Goal: Task Accomplishment & Management: Use online tool/utility

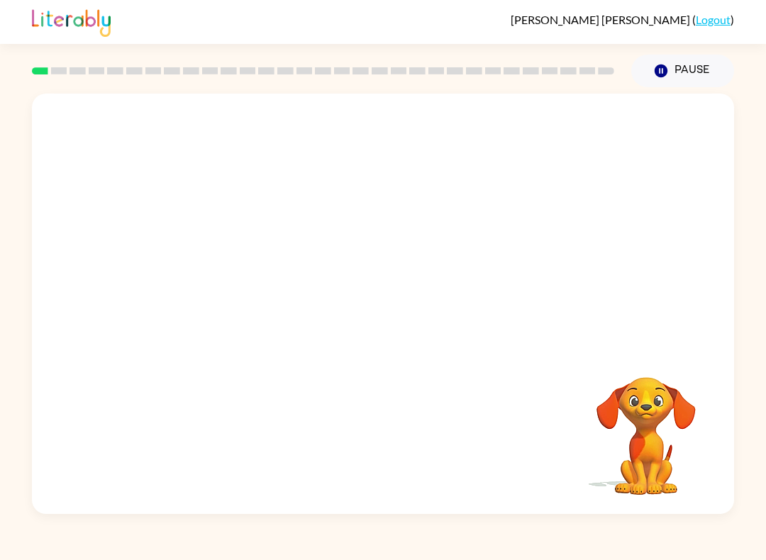
click at [690, 452] on video "Your browser must support playing .mp4 files to use Literably. Please try using…" at bounding box center [646, 426] width 142 height 142
click at [419, 314] on div at bounding box center [383, 311] width 91 height 52
click at [412, 346] on div at bounding box center [383, 304] width 702 height 421
click at [405, 347] on div at bounding box center [383, 304] width 702 height 421
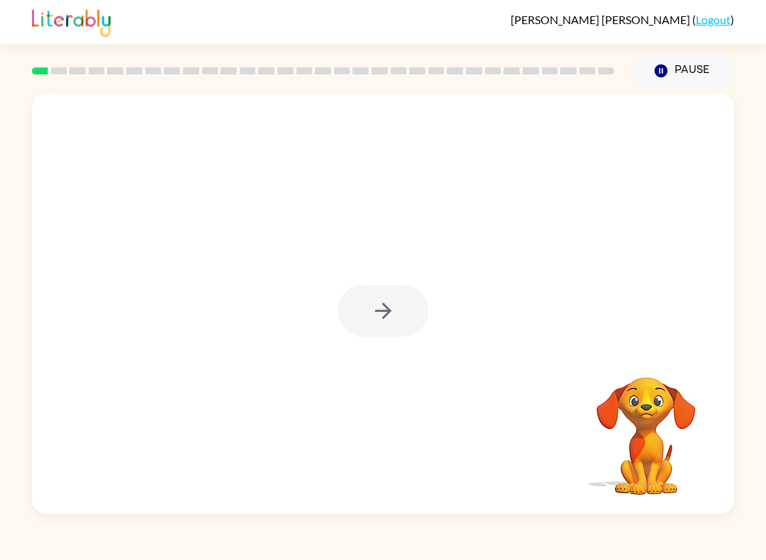
click at [394, 341] on div at bounding box center [383, 304] width 702 height 421
click at [371, 328] on button "button" at bounding box center [383, 311] width 91 height 52
click at [371, 327] on div at bounding box center [383, 311] width 91 height 52
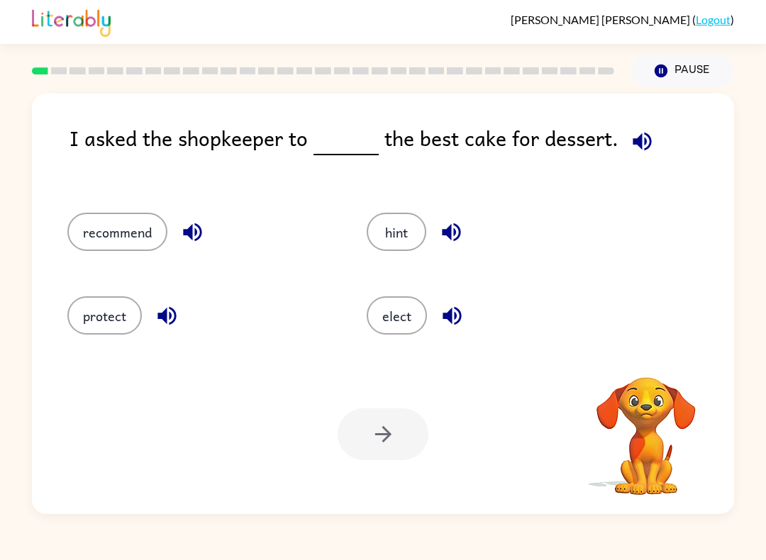
click at [632, 294] on div "elect" at bounding box center [489, 312] width 299 height 84
click at [85, 216] on button "recommend" at bounding box center [117, 232] width 100 height 38
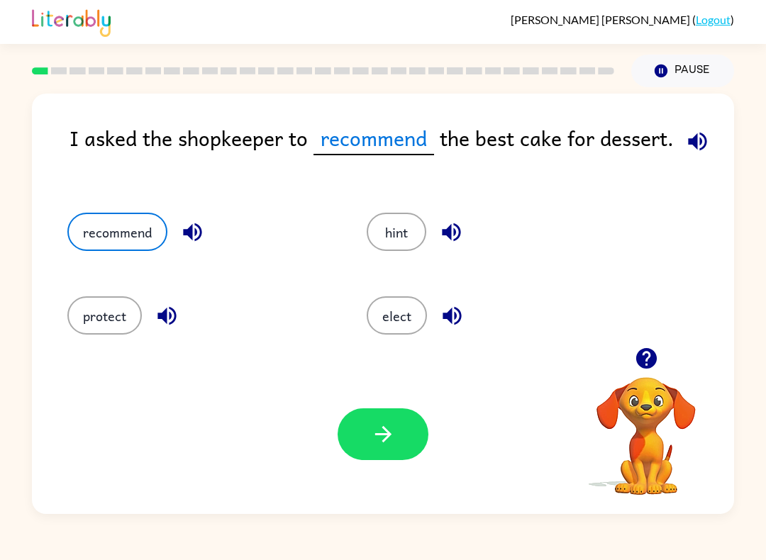
click at [371, 445] on icon "button" at bounding box center [383, 434] width 25 height 25
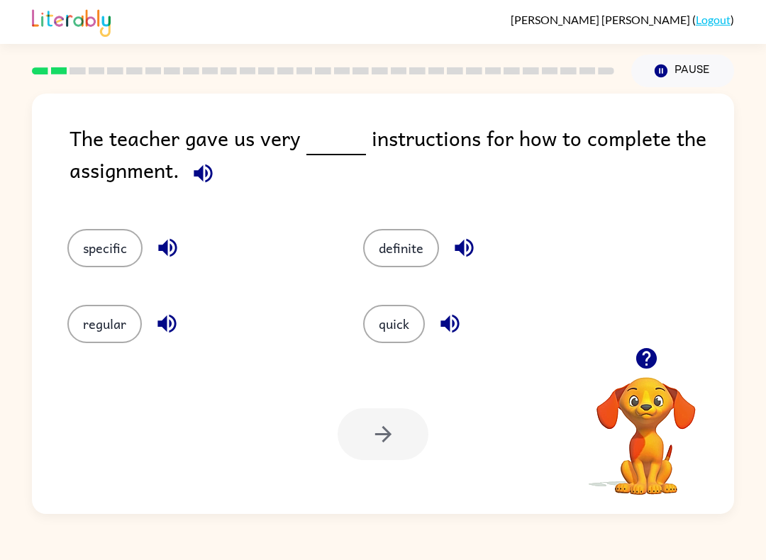
click at [87, 246] on button "specific" at bounding box center [104, 248] width 75 height 38
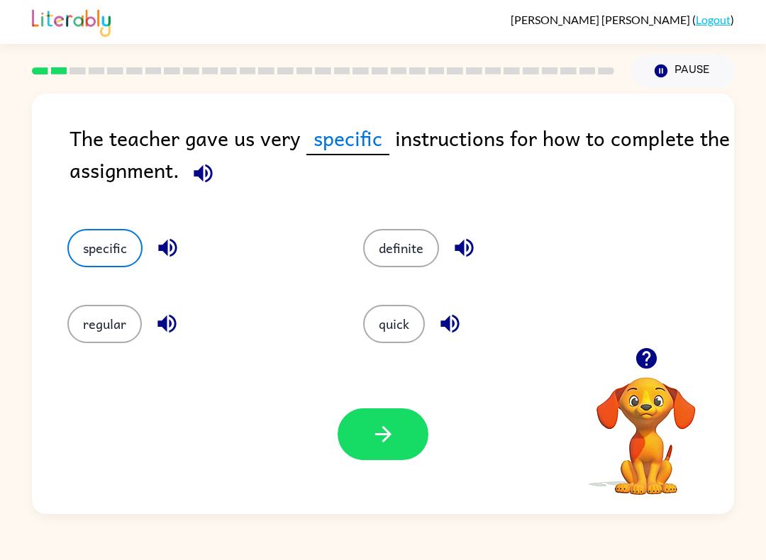
click at [372, 434] on icon "button" at bounding box center [383, 434] width 25 height 25
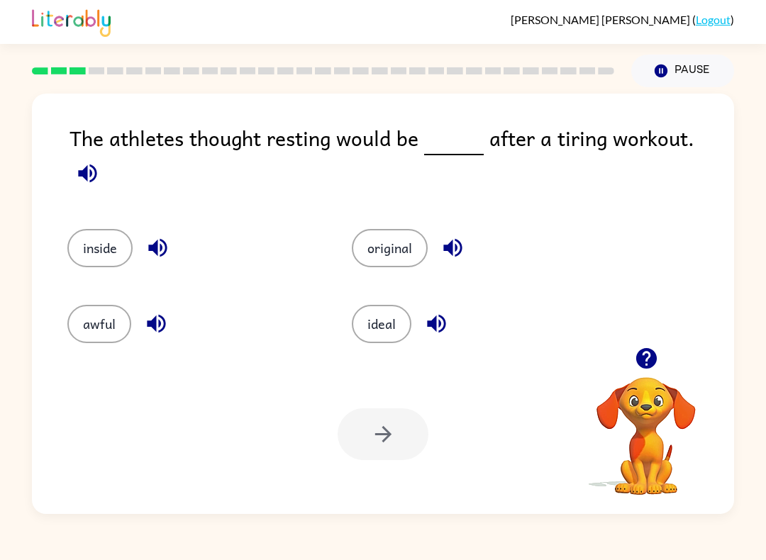
click at [77, 322] on button "awful" at bounding box center [99, 324] width 64 height 38
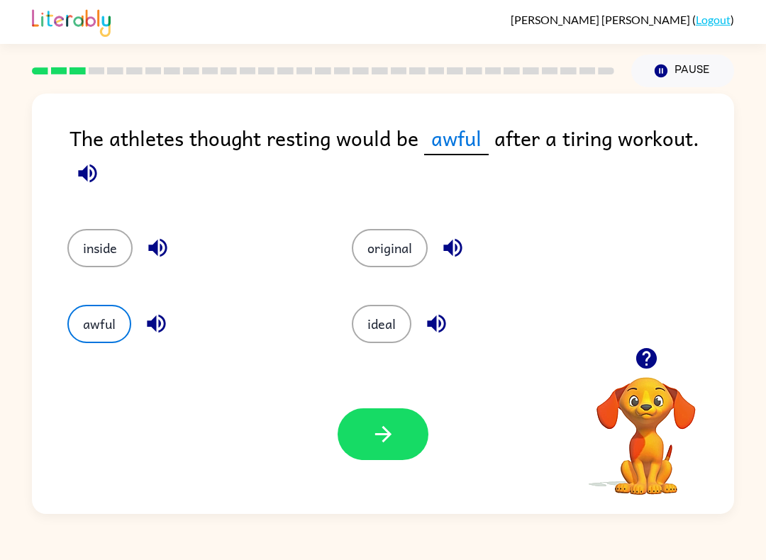
click at [389, 418] on button "button" at bounding box center [383, 435] width 91 height 52
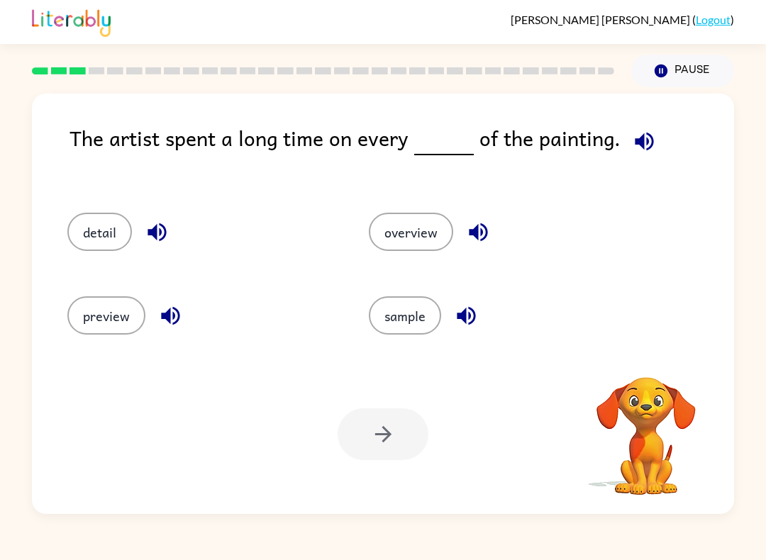
click at [395, 424] on div at bounding box center [383, 435] width 91 height 52
click at [109, 233] on button "detail" at bounding box center [99, 232] width 65 height 38
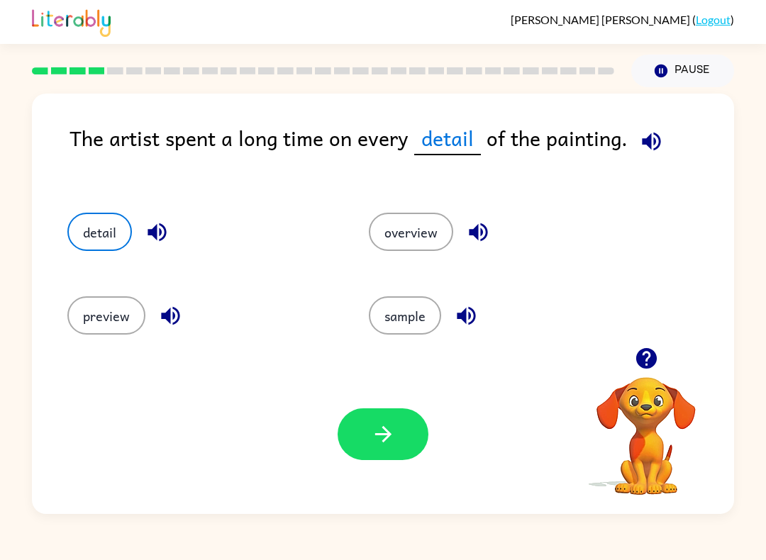
click at [408, 430] on button "button" at bounding box center [383, 435] width 91 height 52
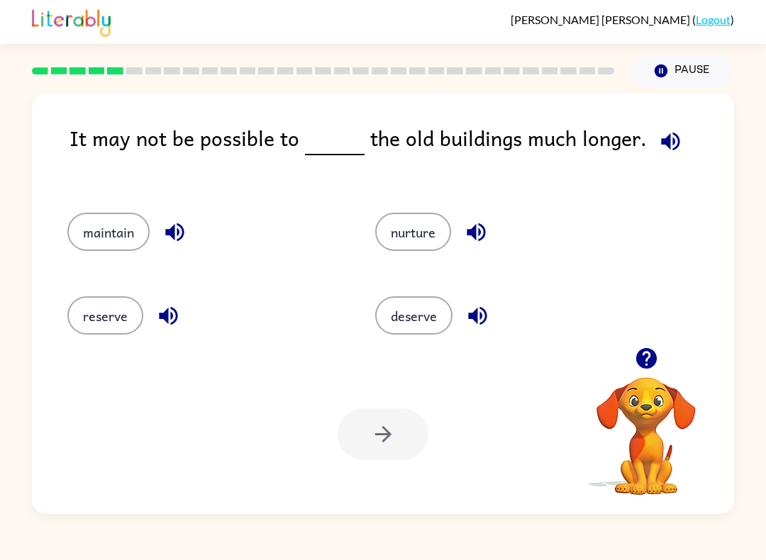
click at [103, 210] on div "maintain" at bounding box center [194, 228] width 308 height 84
click at [145, 234] on button "maintain" at bounding box center [108, 232] width 82 height 38
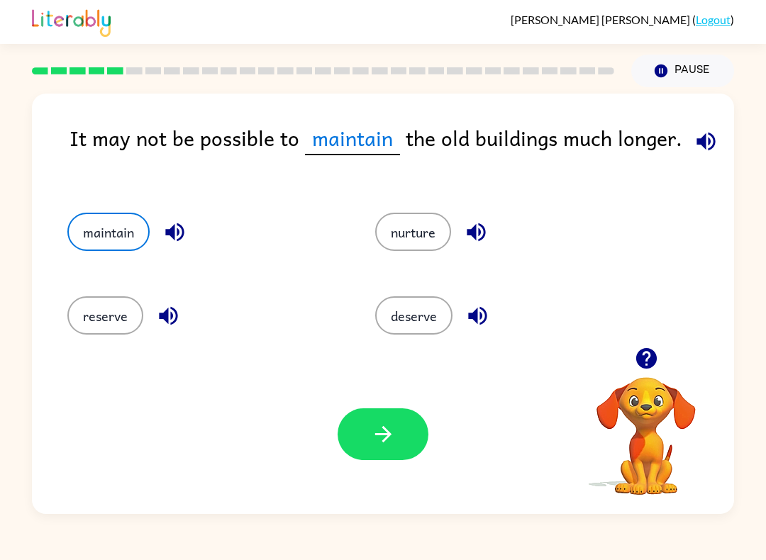
click at [402, 452] on button "button" at bounding box center [383, 435] width 91 height 52
click at [401, 451] on div at bounding box center [383, 435] width 91 height 52
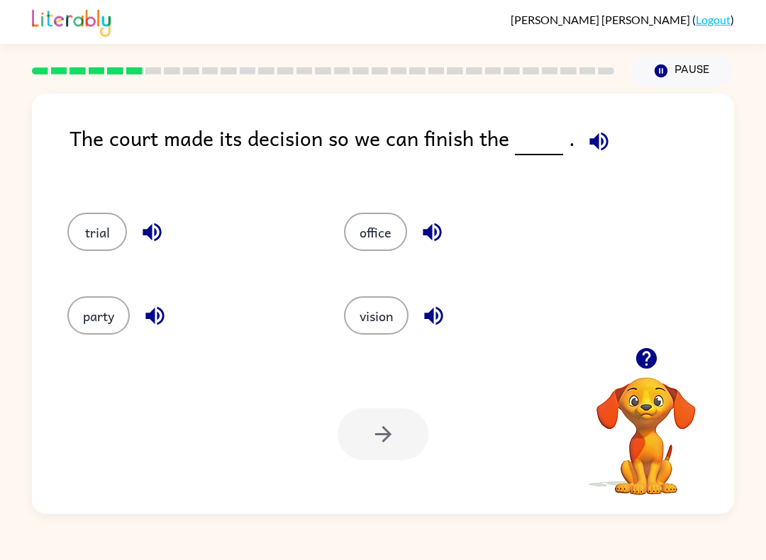
click at [102, 329] on button "party" at bounding box center [98, 316] width 62 height 38
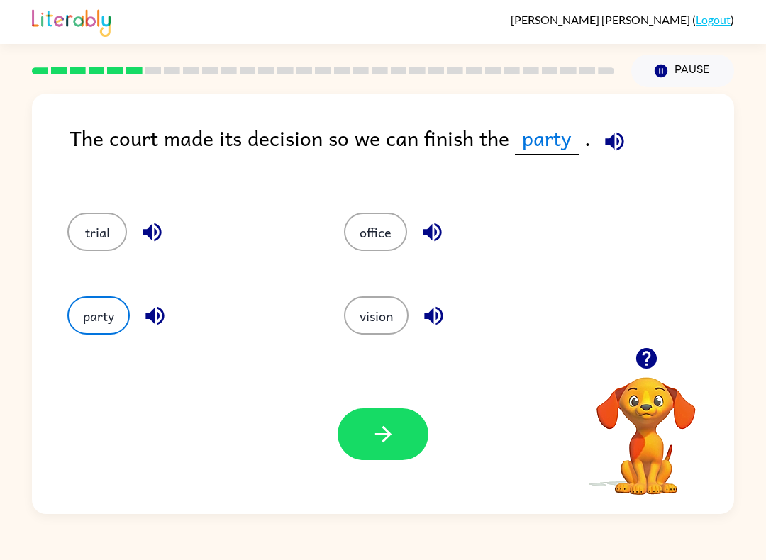
click at [370, 455] on button "button" at bounding box center [383, 435] width 91 height 52
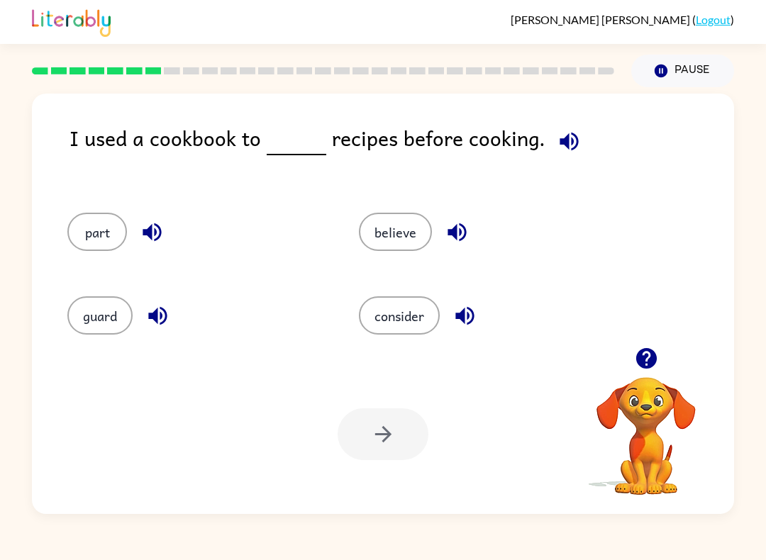
click at [391, 228] on button "believe" at bounding box center [395, 232] width 73 height 38
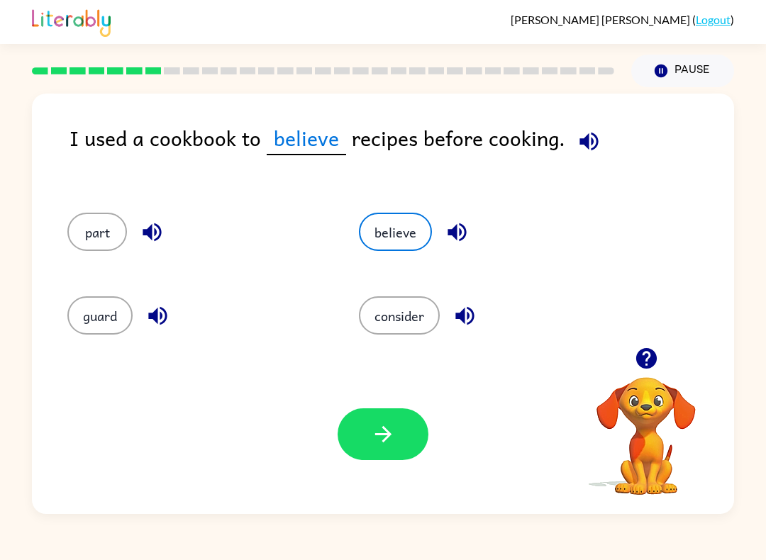
click at [376, 437] on icon "button" at bounding box center [383, 434] width 25 height 25
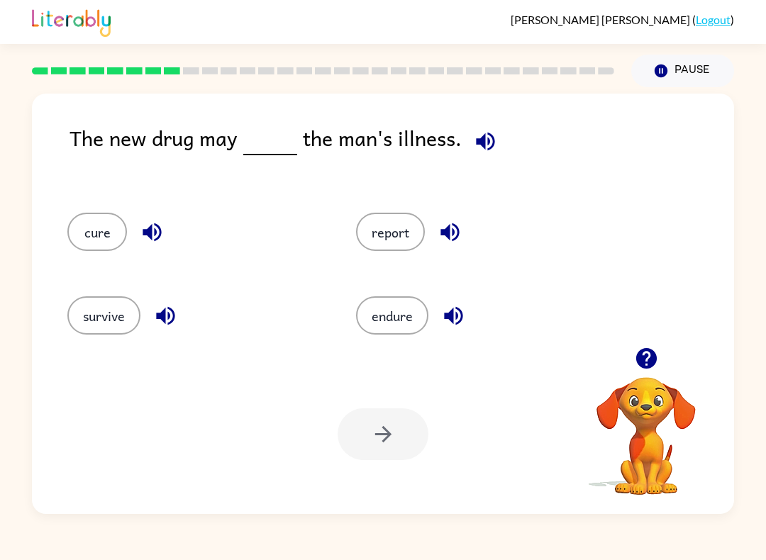
click at [407, 216] on button "report" at bounding box center [390, 232] width 69 height 38
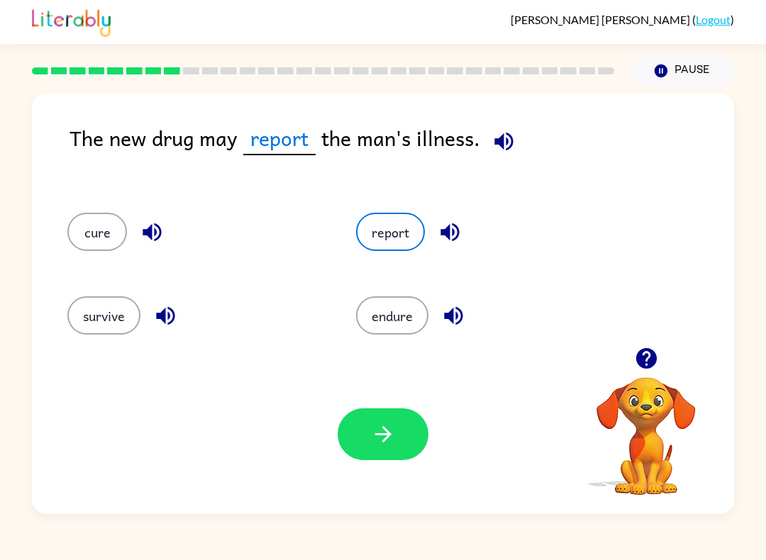
click at [406, 439] on button "button" at bounding box center [383, 435] width 91 height 52
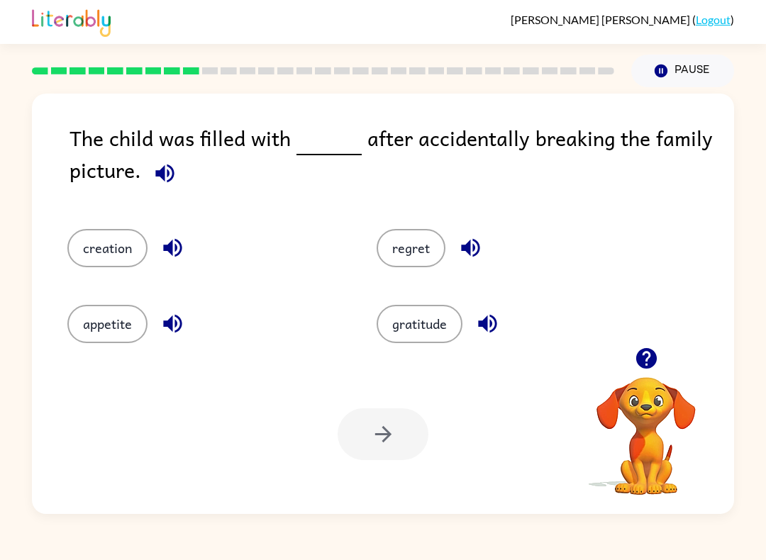
click at [82, 267] on button "creation" at bounding box center [107, 248] width 80 height 38
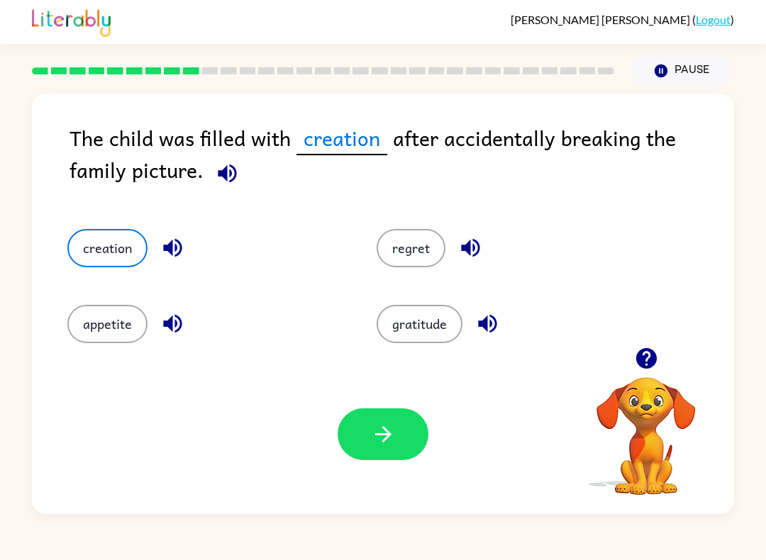
click at [399, 437] on button "button" at bounding box center [383, 435] width 91 height 52
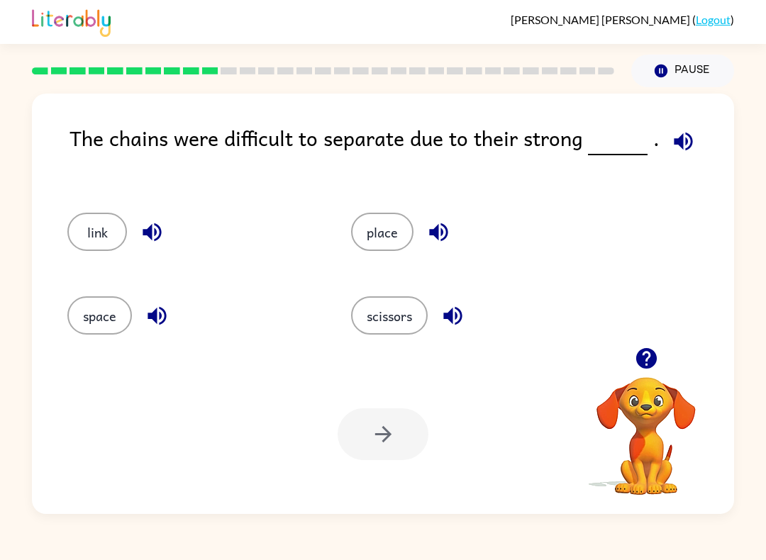
click at [384, 237] on button "place" at bounding box center [382, 232] width 62 height 38
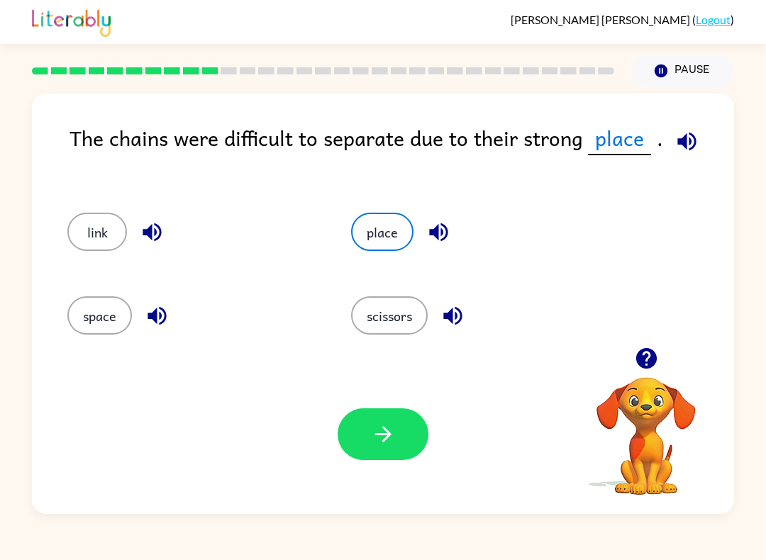
click at [407, 460] on button "button" at bounding box center [383, 435] width 91 height 52
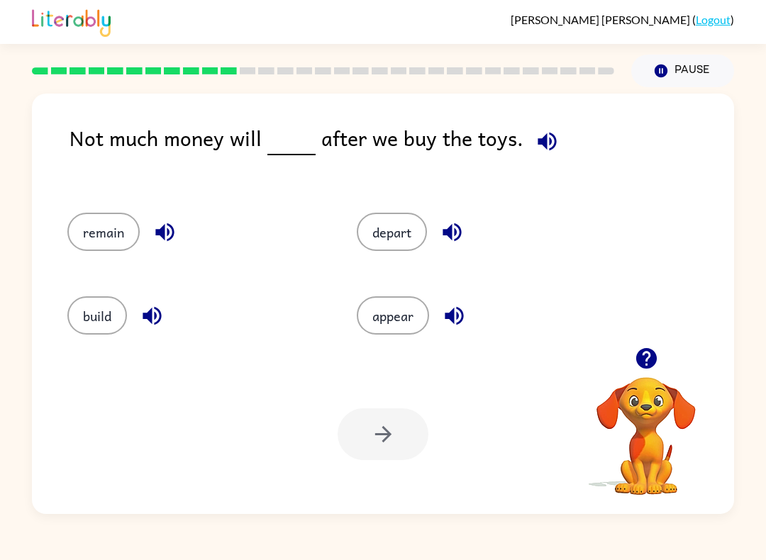
click at [133, 239] on button "remain" at bounding box center [103, 232] width 72 height 38
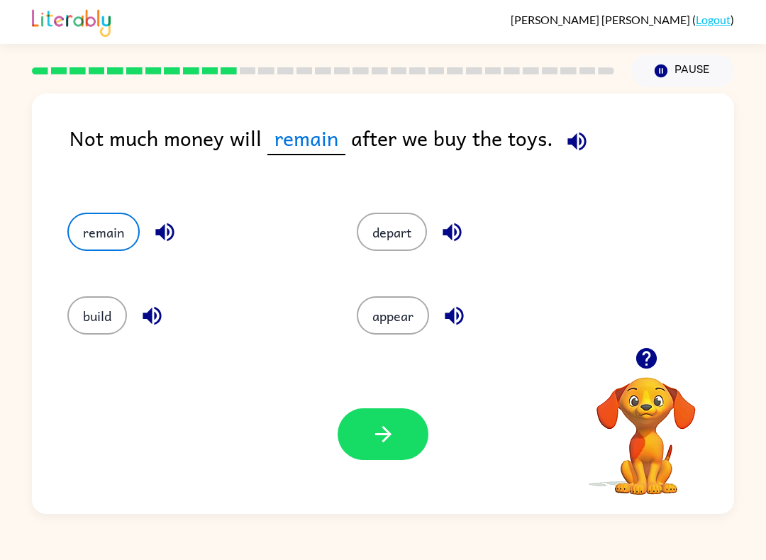
click at [387, 443] on icon "button" at bounding box center [383, 434] width 25 height 25
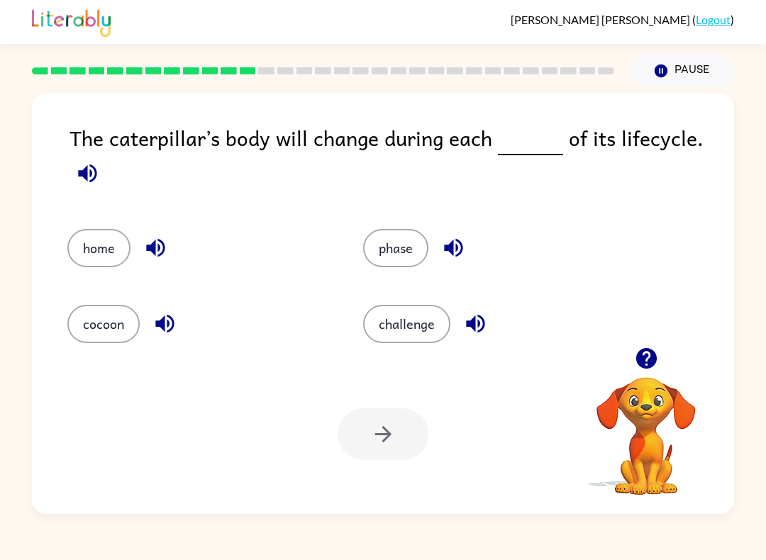
click at [388, 245] on button "phase" at bounding box center [395, 248] width 65 height 38
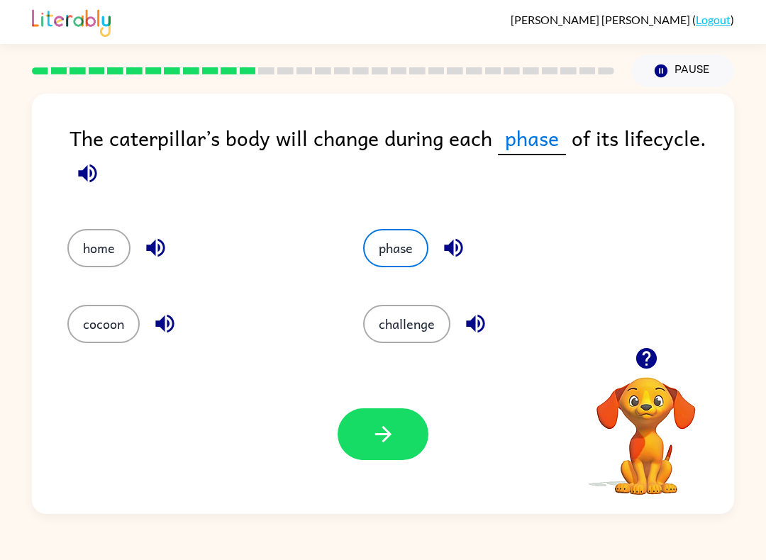
click at [379, 458] on button "button" at bounding box center [383, 435] width 91 height 52
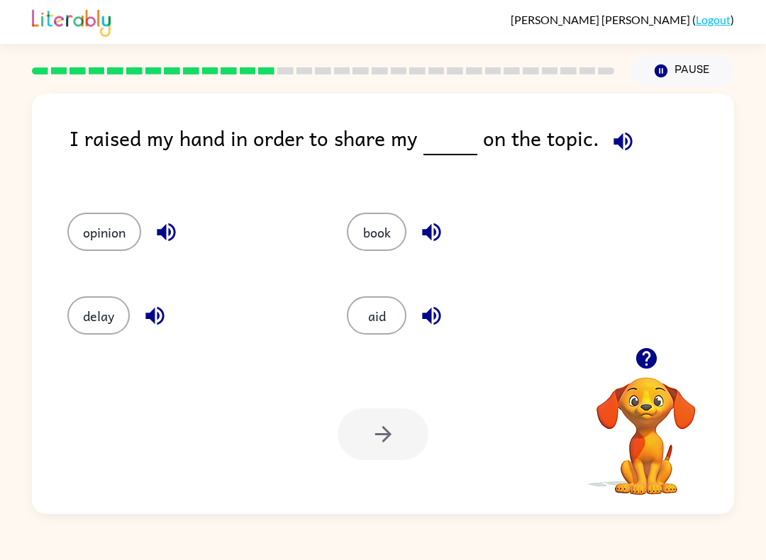
click at [125, 263] on div "opinion" at bounding box center [180, 228] width 280 height 84
click at [118, 230] on button "opinion" at bounding box center [104, 232] width 74 height 38
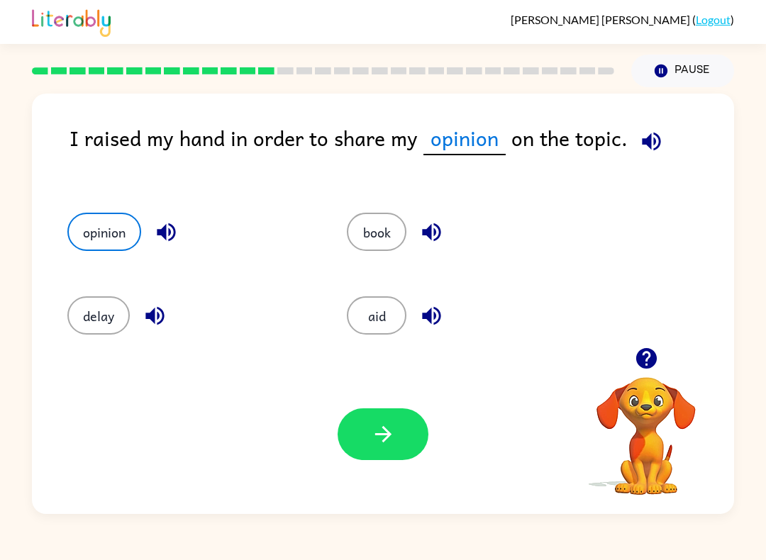
click at [394, 427] on icon "button" at bounding box center [383, 434] width 25 height 25
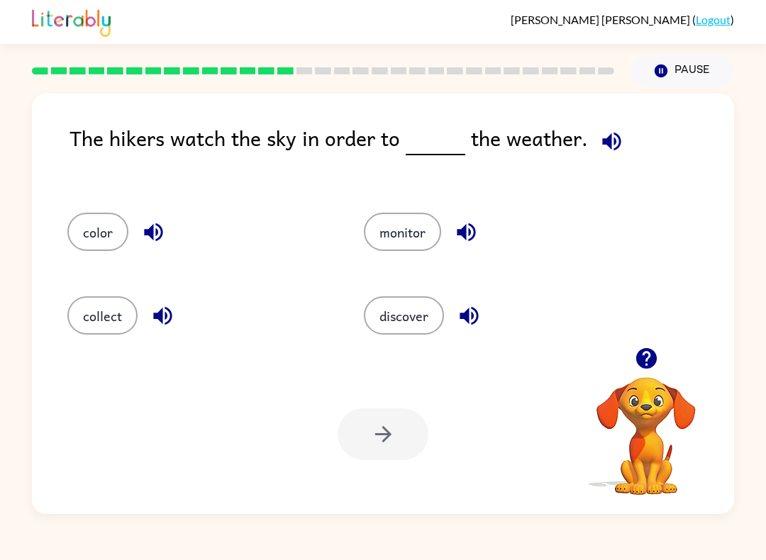
click at [397, 236] on button "monitor" at bounding box center [402, 232] width 77 height 38
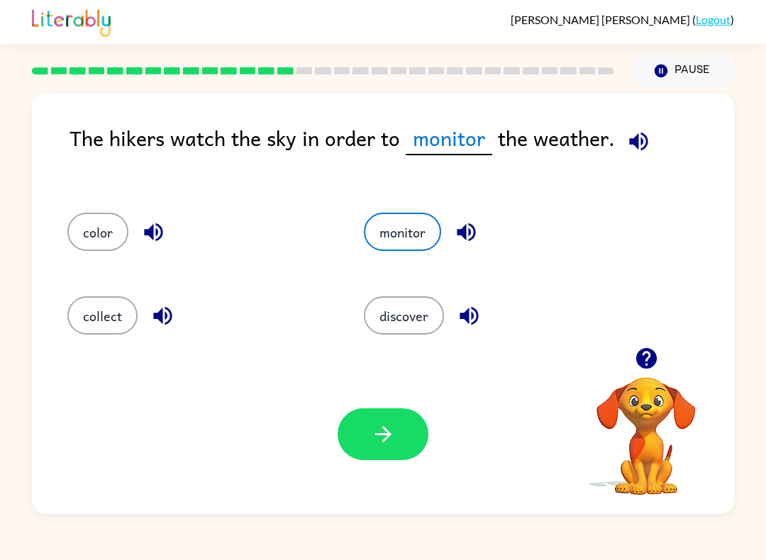
click at [365, 434] on button "button" at bounding box center [383, 435] width 91 height 52
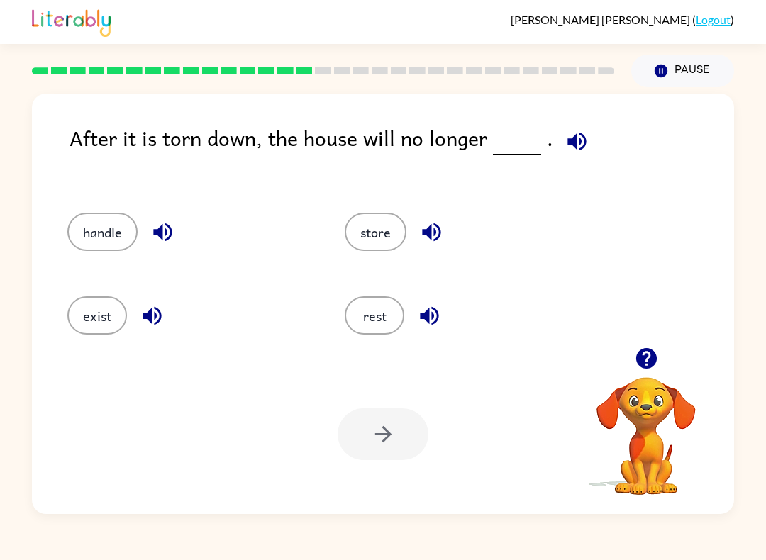
click at [98, 324] on button "exist" at bounding box center [97, 316] width 60 height 38
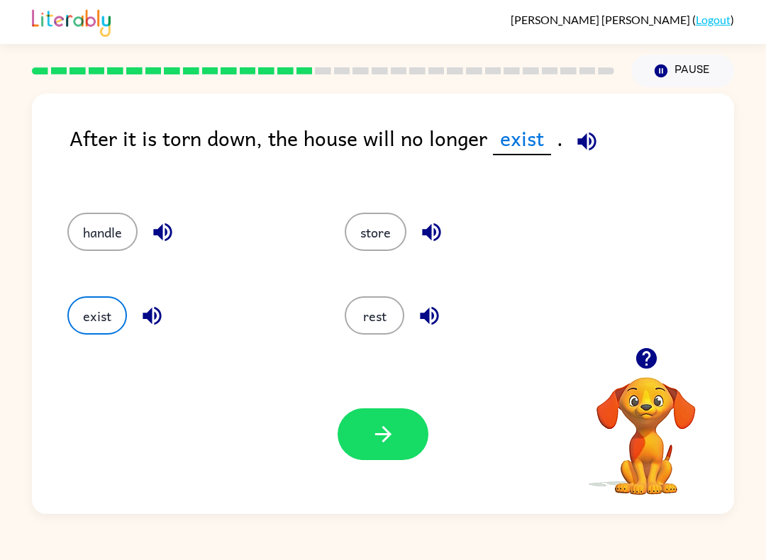
click at [366, 460] on button "button" at bounding box center [383, 435] width 91 height 52
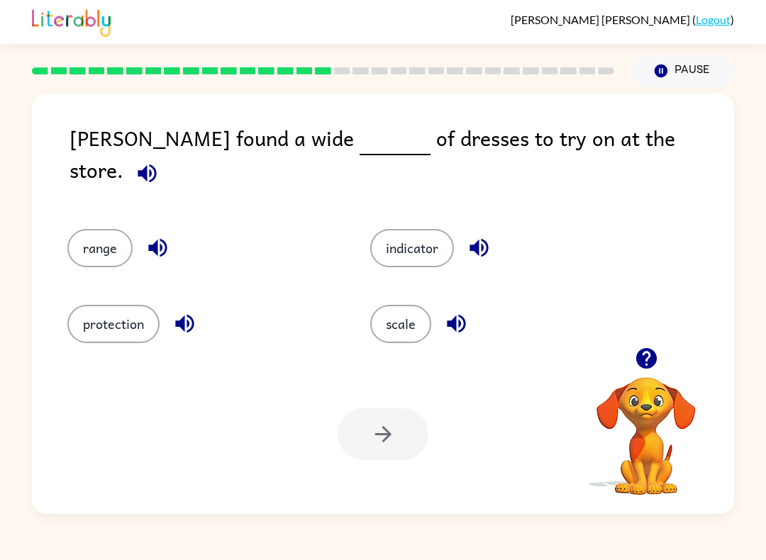
click at [86, 231] on button "range" at bounding box center [99, 248] width 65 height 38
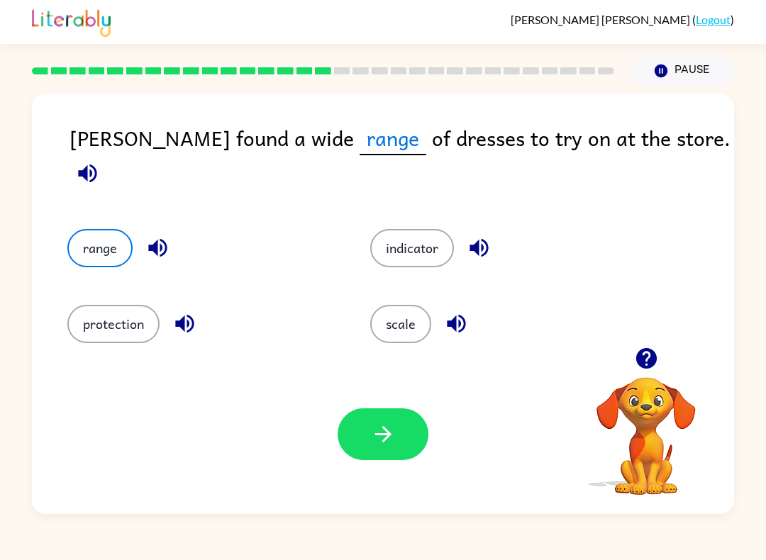
click at [368, 438] on button "button" at bounding box center [383, 435] width 91 height 52
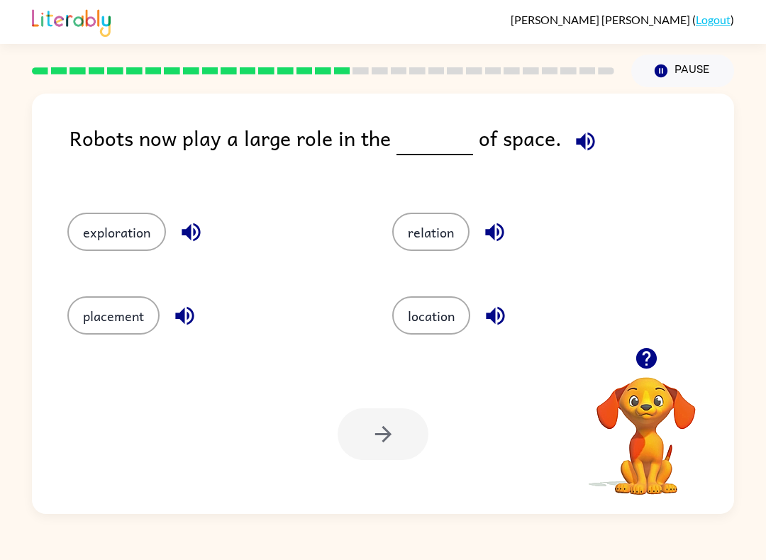
click at [475, 358] on div "Your browser must support playing .mp4 files to use Literably. Please try using…" at bounding box center [383, 435] width 702 height 160
click at [82, 237] on button "exploration" at bounding box center [116, 232] width 99 height 38
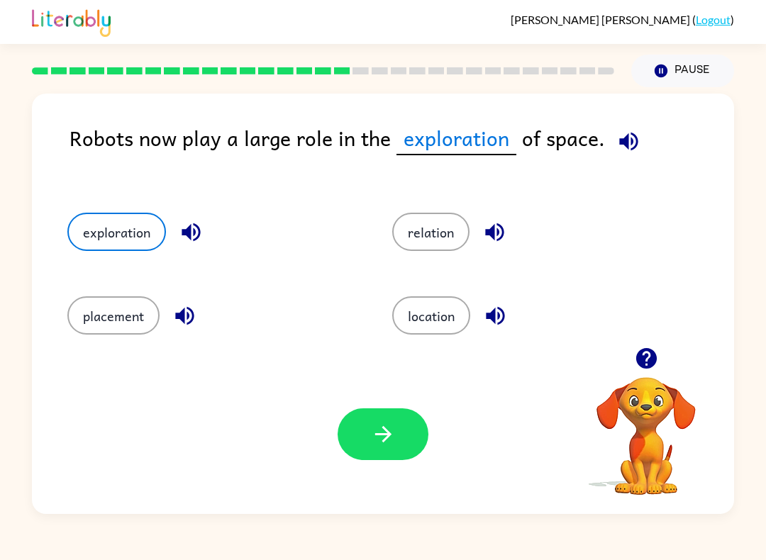
click at [79, 328] on button "placement" at bounding box center [113, 316] width 92 height 38
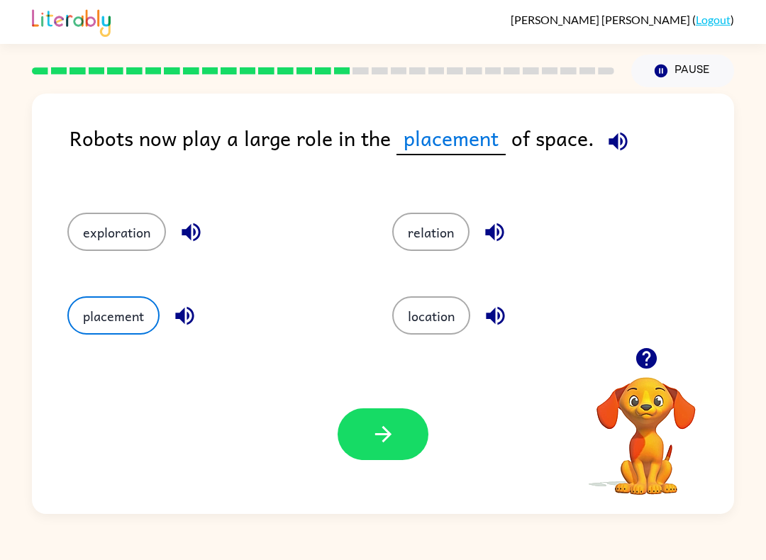
click at [485, 302] on button "button" at bounding box center [495, 316] width 36 height 36
click at [429, 324] on button "location" at bounding box center [431, 316] width 78 height 38
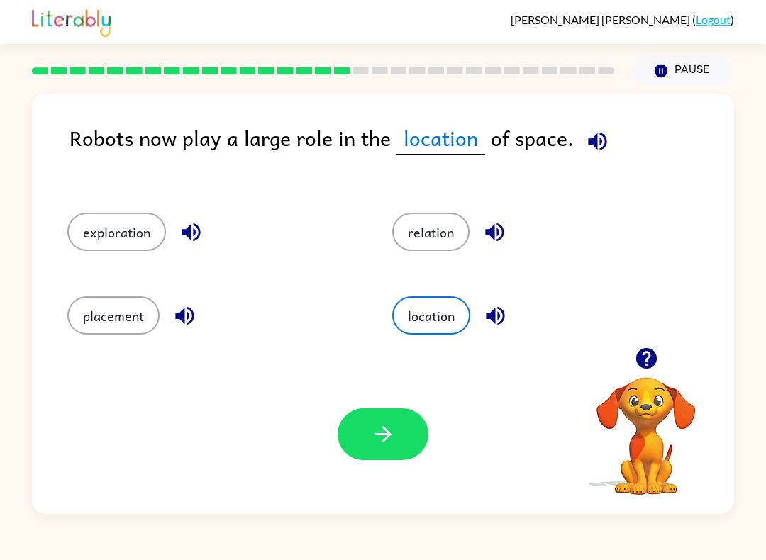
click at [394, 447] on icon "button" at bounding box center [383, 434] width 25 height 25
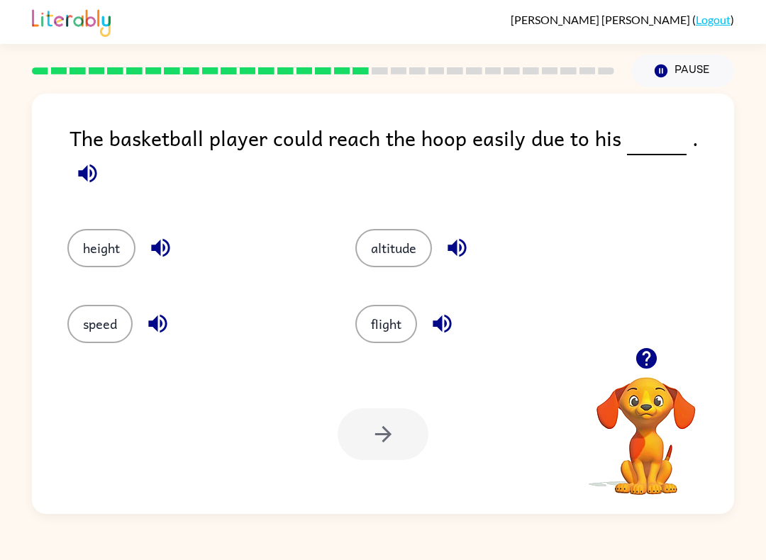
click at [99, 241] on button "height" at bounding box center [101, 248] width 68 height 38
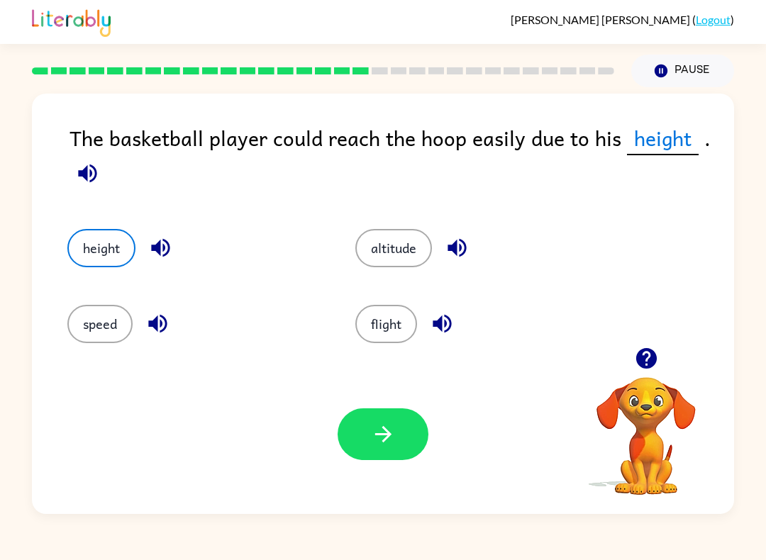
click at [402, 433] on button "button" at bounding box center [383, 435] width 91 height 52
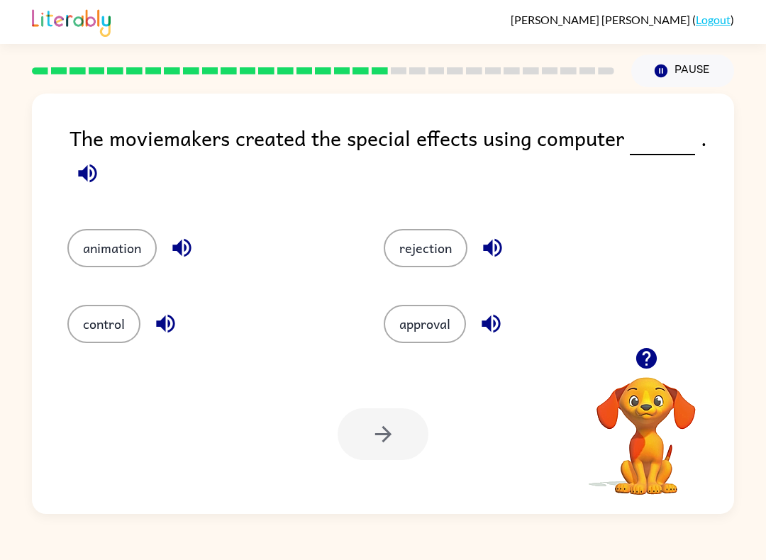
click at [94, 328] on button "control" at bounding box center [103, 324] width 73 height 38
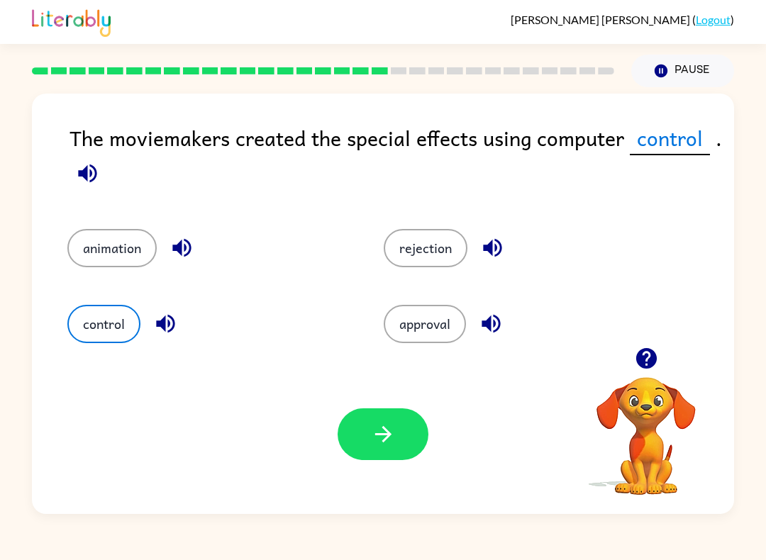
click at [420, 421] on button "button" at bounding box center [383, 435] width 91 height 52
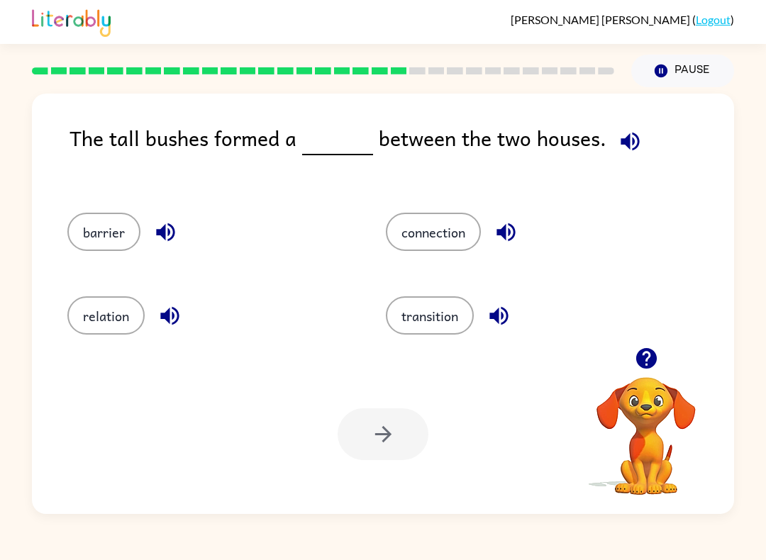
click at [473, 245] on button "connection" at bounding box center [433, 232] width 95 height 38
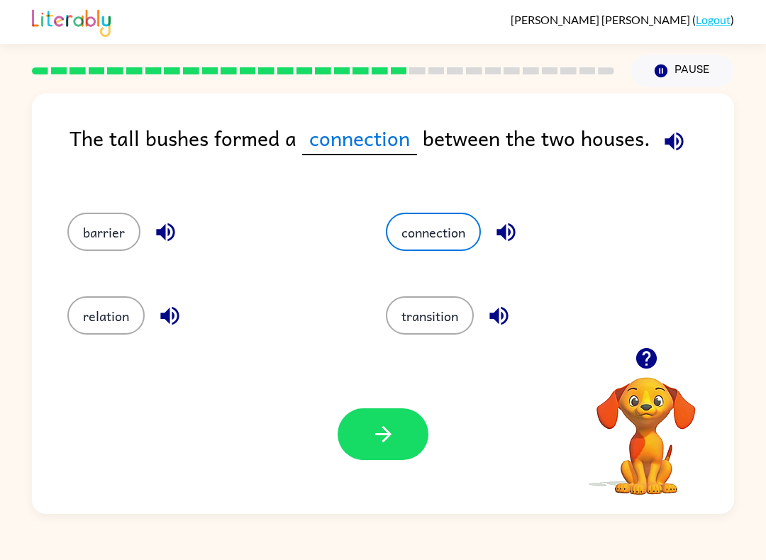
click at [379, 460] on button "button" at bounding box center [383, 435] width 91 height 52
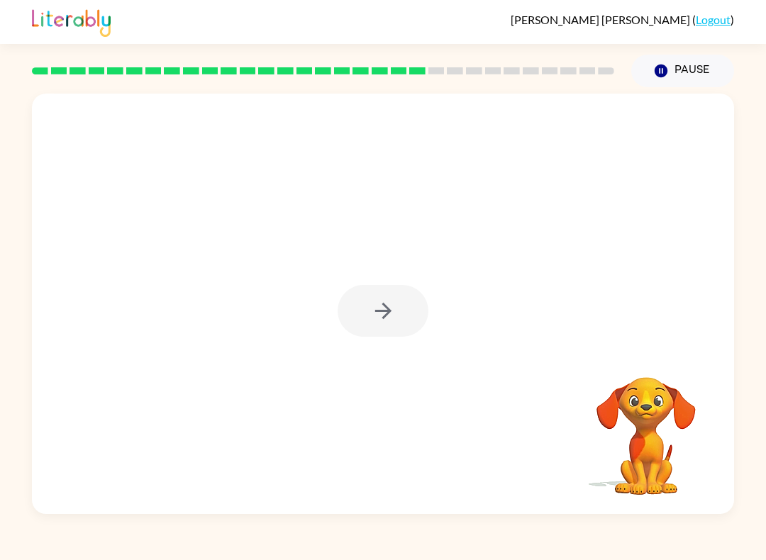
click at [362, 327] on div at bounding box center [383, 311] width 91 height 52
click at [394, 346] on div at bounding box center [383, 304] width 702 height 421
click at [377, 325] on div at bounding box center [383, 311] width 91 height 52
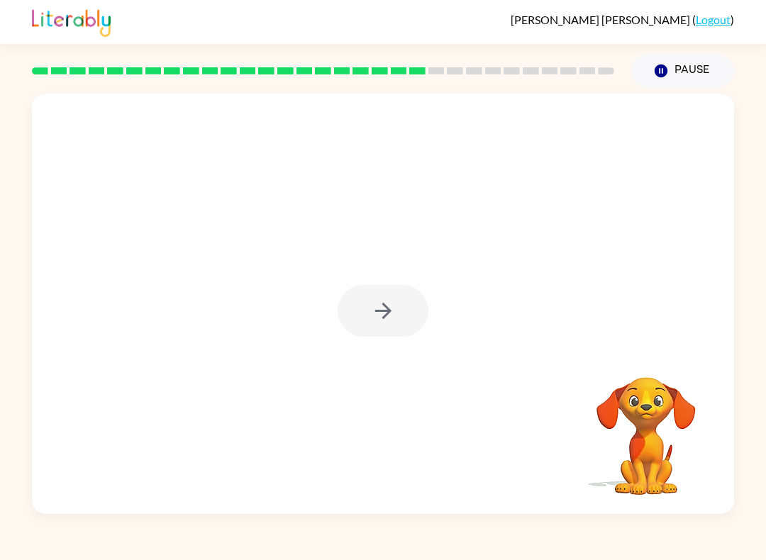
click at [377, 324] on div at bounding box center [383, 311] width 91 height 52
click at [376, 303] on div at bounding box center [383, 311] width 91 height 52
click at [380, 299] on div at bounding box center [383, 311] width 91 height 52
click at [399, 296] on button "button" at bounding box center [383, 311] width 91 height 52
click at [399, 296] on div at bounding box center [383, 311] width 91 height 52
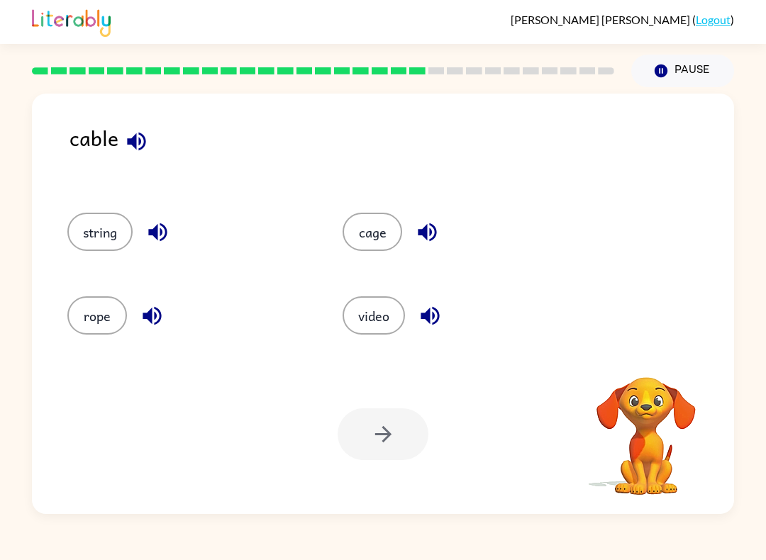
click at [406, 288] on div "video" at bounding box center [453, 312] width 275 height 84
click at [405, 287] on div "video" at bounding box center [453, 312] width 275 height 84
click at [407, 290] on div "video" at bounding box center [453, 312] width 275 height 84
click at [407, 296] on div "video" at bounding box center [453, 312] width 275 height 84
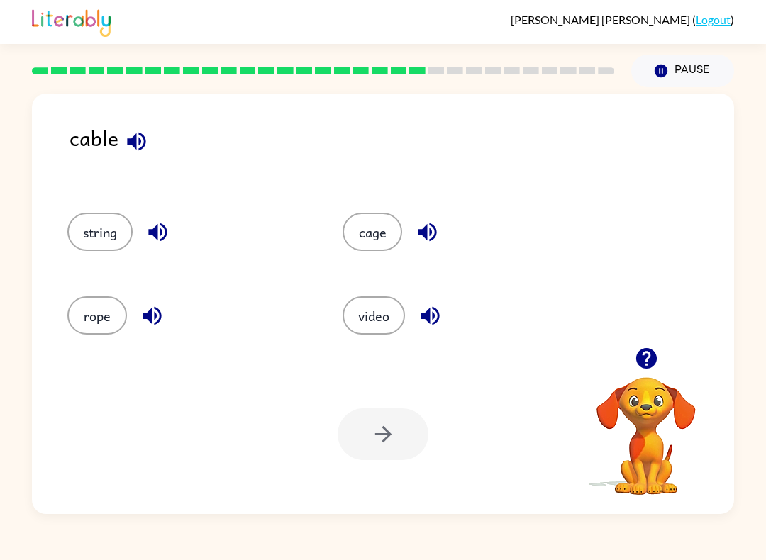
click at [104, 236] on button "string" at bounding box center [99, 232] width 65 height 38
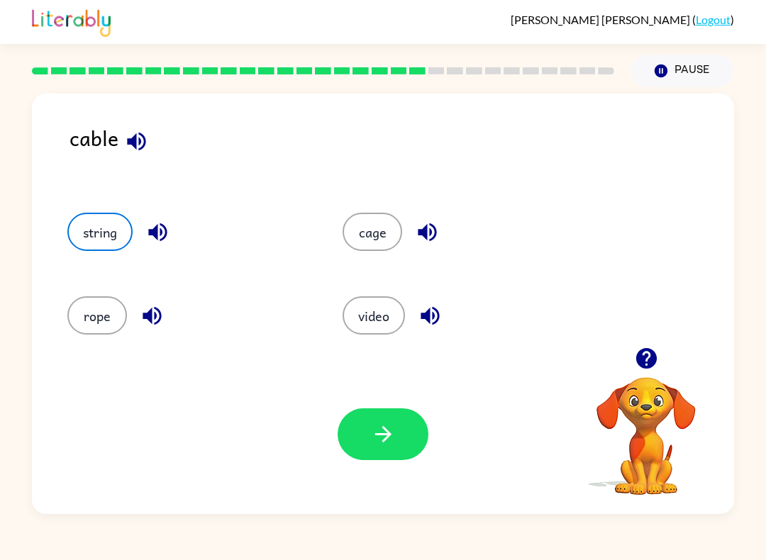
click at [105, 315] on button "rope" at bounding box center [97, 316] width 60 height 38
click at [394, 446] on icon "button" at bounding box center [383, 434] width 25 height 25
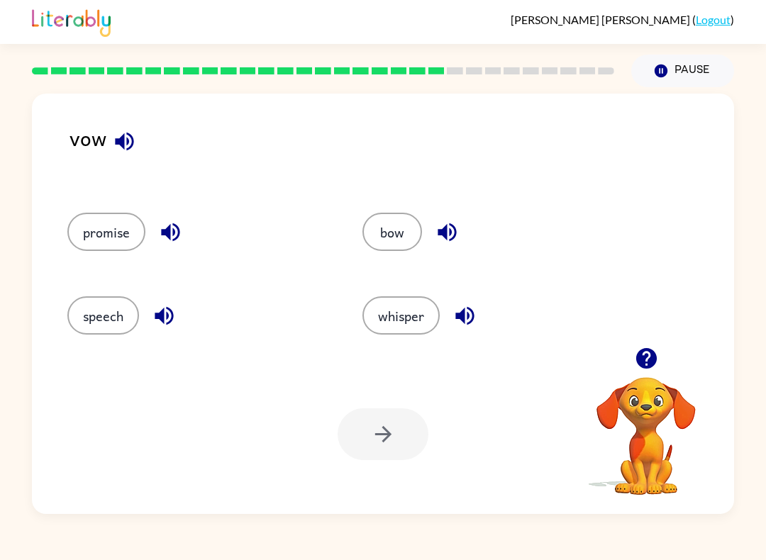
click at [398, 228] on button "bow" at bounding box center [393, 232] width 60 height 38
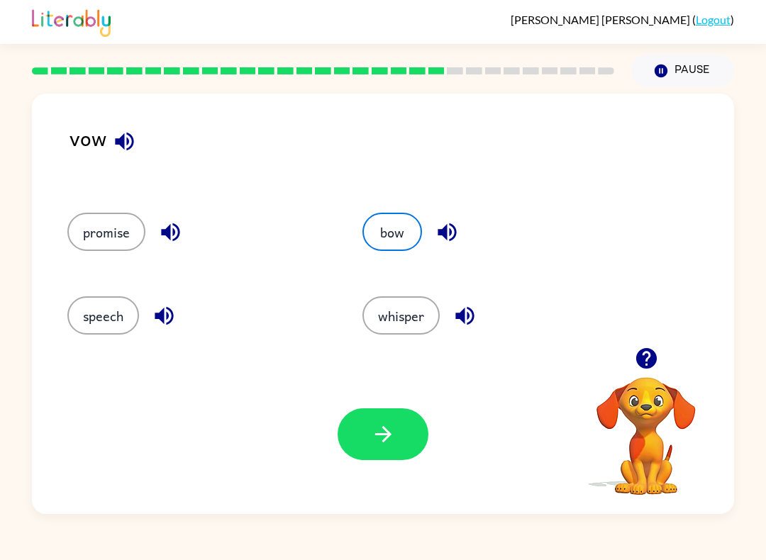
click at [411, 442] on button "button" at bounding box center [383, 435] width 91 height 52
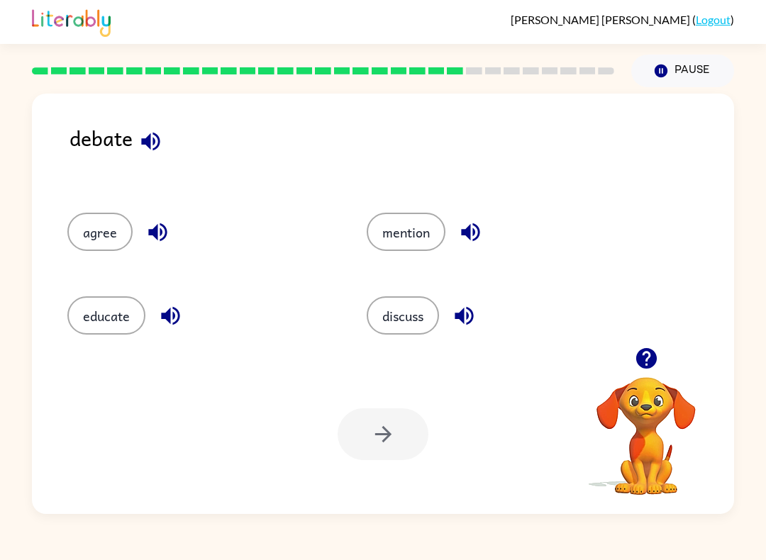
click at [428, 317] on button "discuss" at bounding box center [403, 316] width 72 height 38
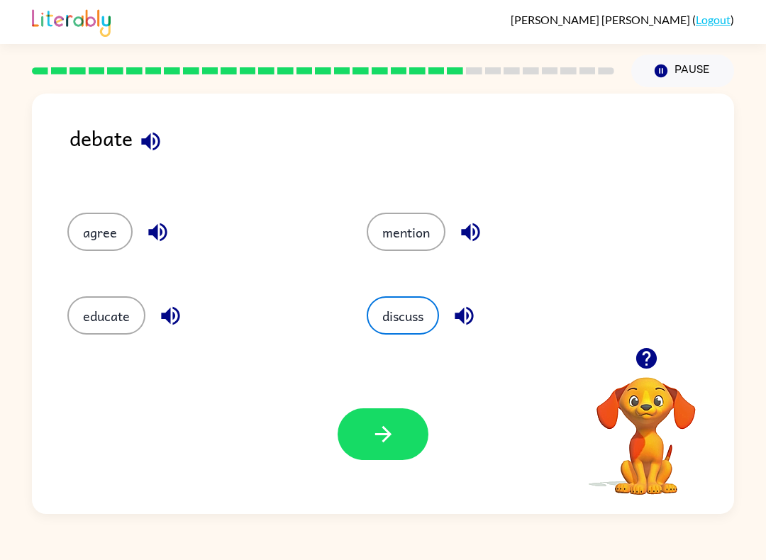
click at [373, 441] on icon "button" at bounding box center [383, 434] width 25 height 25
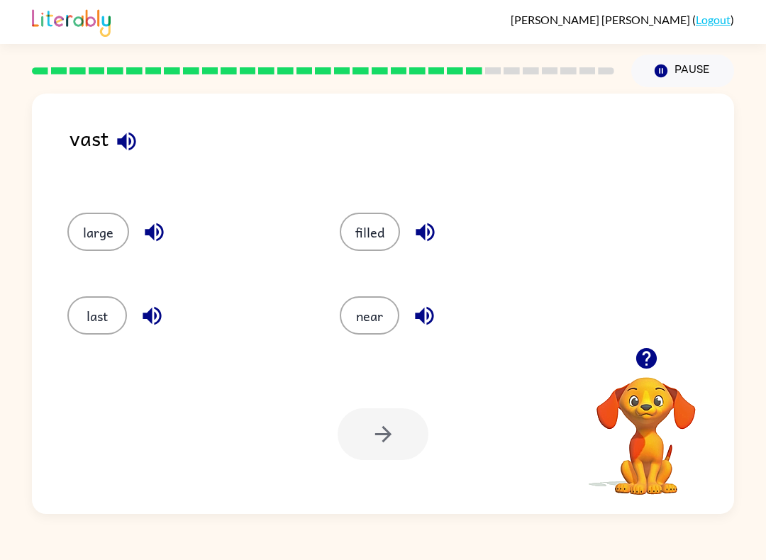
click at [109, 335] on button "last" at bounding box center [97, 316] width 60 height 38
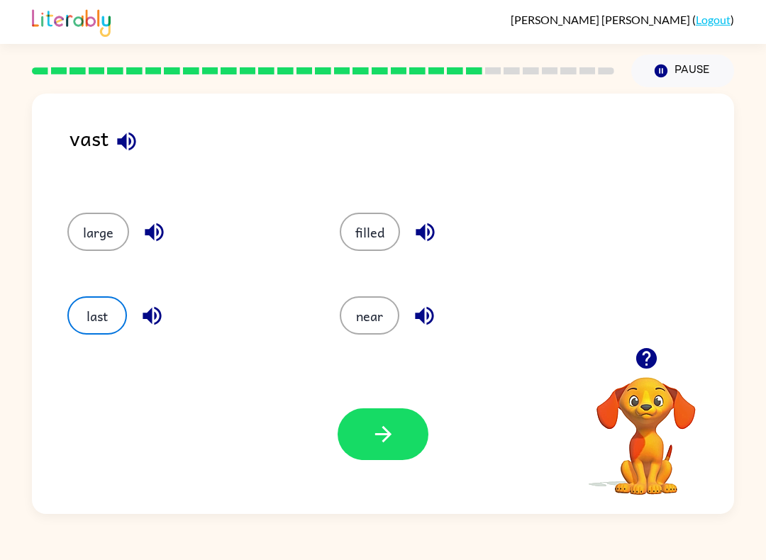
click at [114, 339] on div "last" at bounding box center [176, 312] width 272 height 84
click at [369, 426] on button "button" at bounding box center [383, 435] width 91 height 52
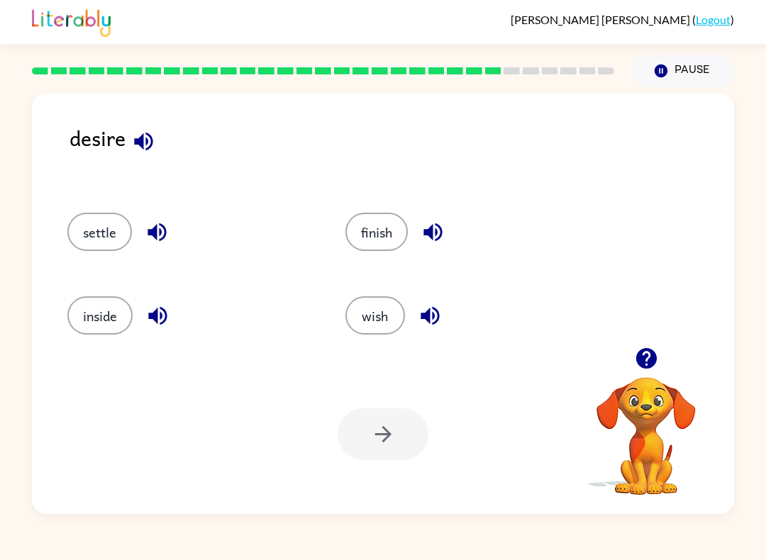
click at [375, 280] on div "wish" at bounding box center [458, 312] width 278 height 84
click at [377, 323] on button "wish" at bounding box center [376, 316] width 60 height 38
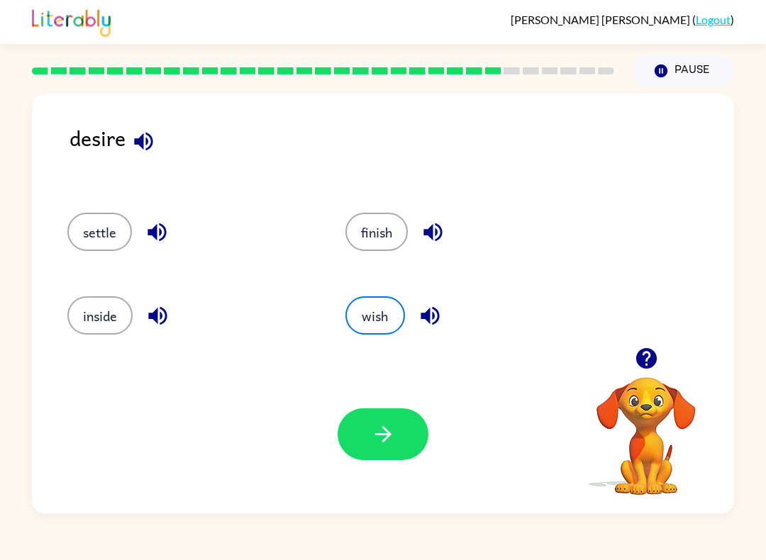
click at [394, 410] on button "button" at bounding box center [383, 435] width 91 height 52
click at [394, 410] on div at bounding box center [383, 435] width 91 height 52
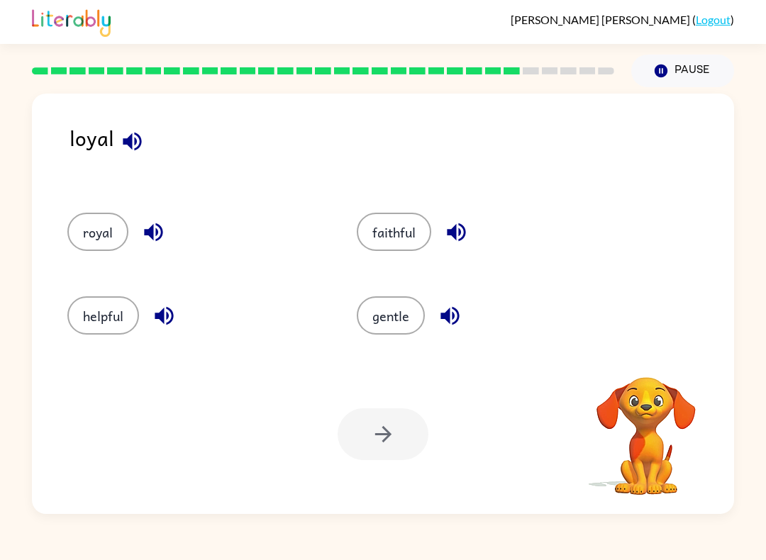
click at [405, 420] on div at bounding box center [383, 435] width 91 height 52
click at [394, 307] on button "gentle" at bounding box center [391, 316] width 68 height 38
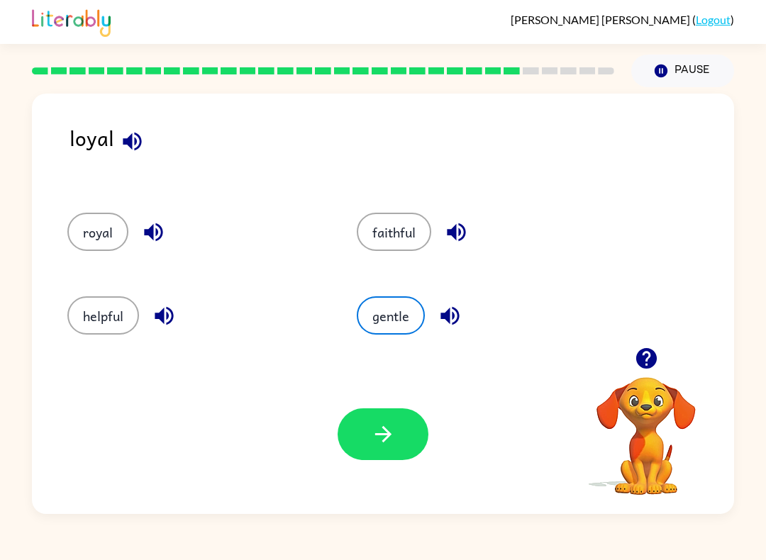
click at [388, 473] on div "Your browser must support playing .mp4 files to use Literably. Please try using…" at bounding box center [383, 435] width 702 height 160
click at [372, 417] on button "button" at bounding box center [383, 435] width 91 height 52
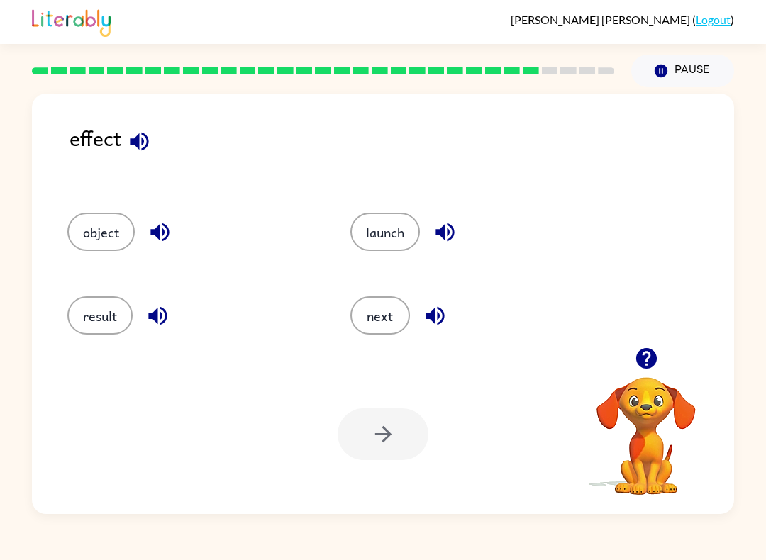
click at [105, 321] on button "result" at bounding box center [99, 316] width 65 height 38
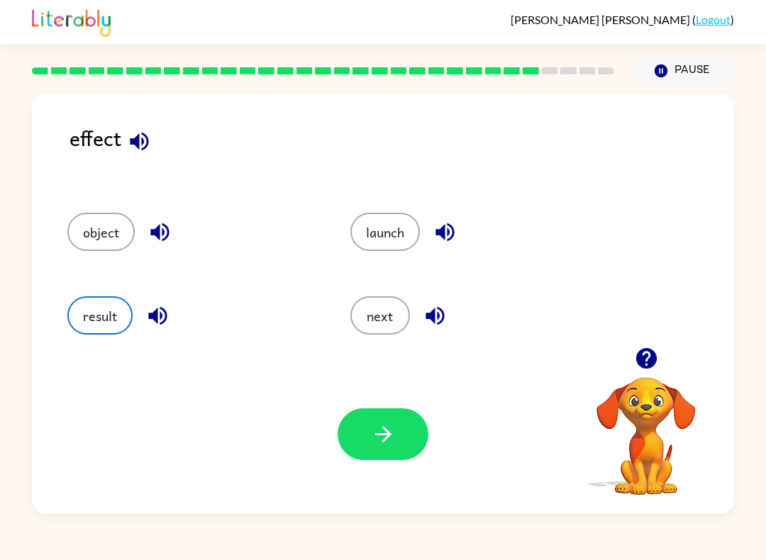
click at [407, 429] on button "button" at bounding box center [383, 435] width 91 height 52
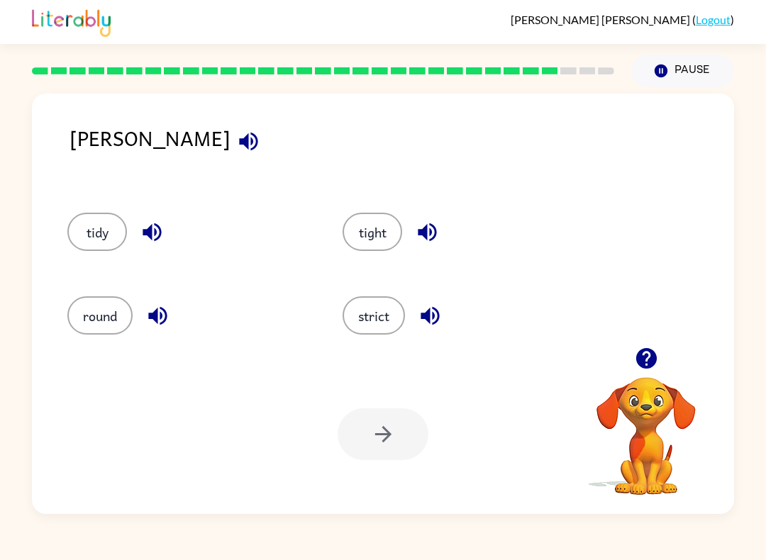
click at [372, 169] on div "stern" at bounding box center [402, 153] width 665 height 62
click at [380, 167] on div "stern" at bounding box center [402, 153] width 665 height 62
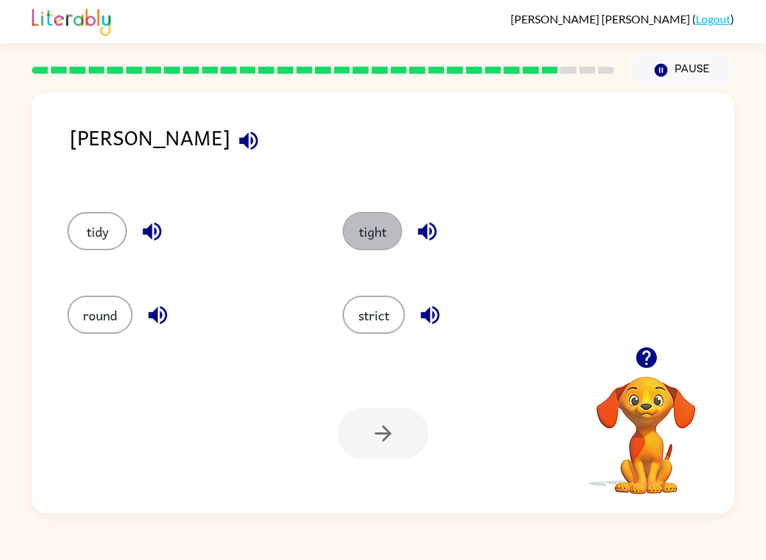
click at [375, 248] on button "tight" at bounding box center [373, 232] width 60 height 38
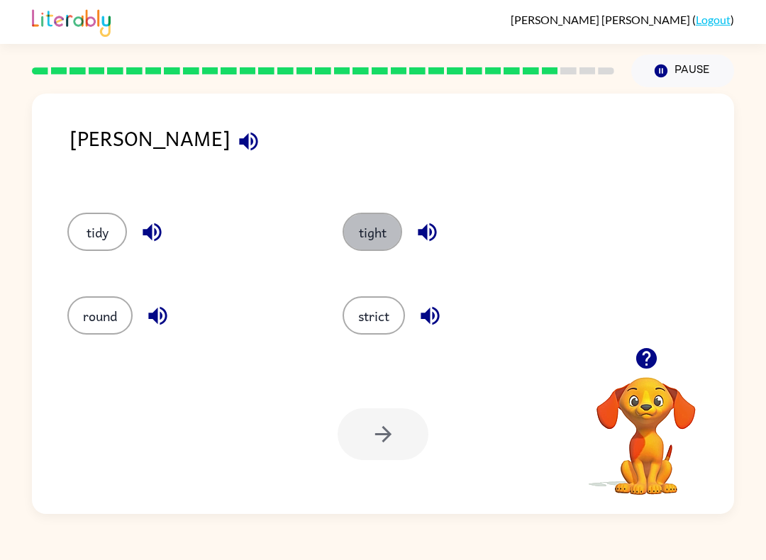
click at [375, 248] on button "tight" at bounding box center [373, 232] width 60 height 38
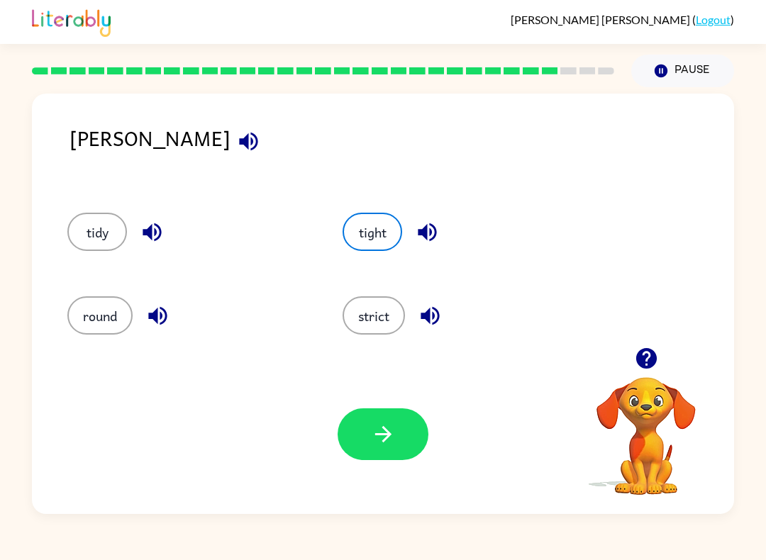
click at [391, 426] on icon "button" at bounding box center [383, 434] width 25 height 25
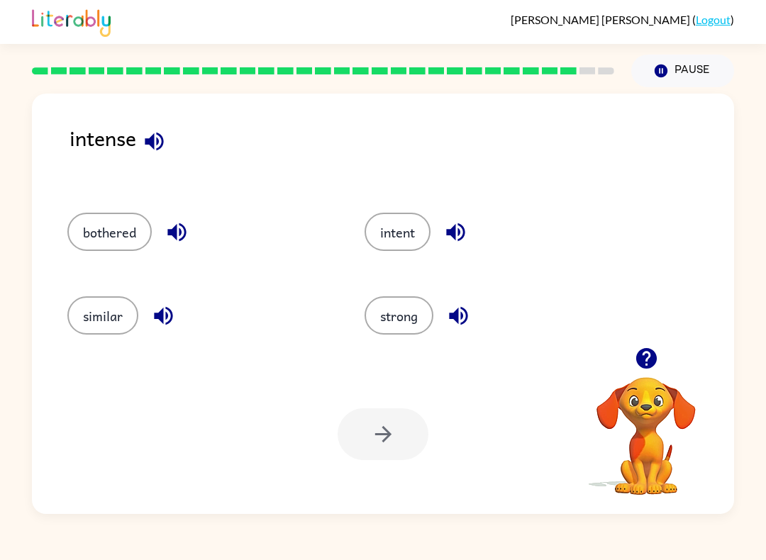
click at [416, 301] on button "strong" at bounding box center [399, 316] width 69 height 38
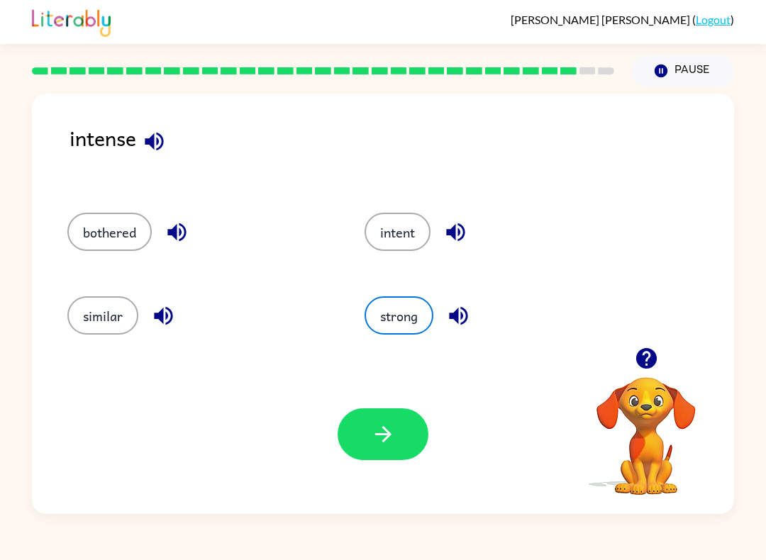
click at [416, 410] on div at bounding box center [383, 435] width 91 height 52
click at [402, 451] on button "button" at bounding box center [383, 435] width 91 height 52
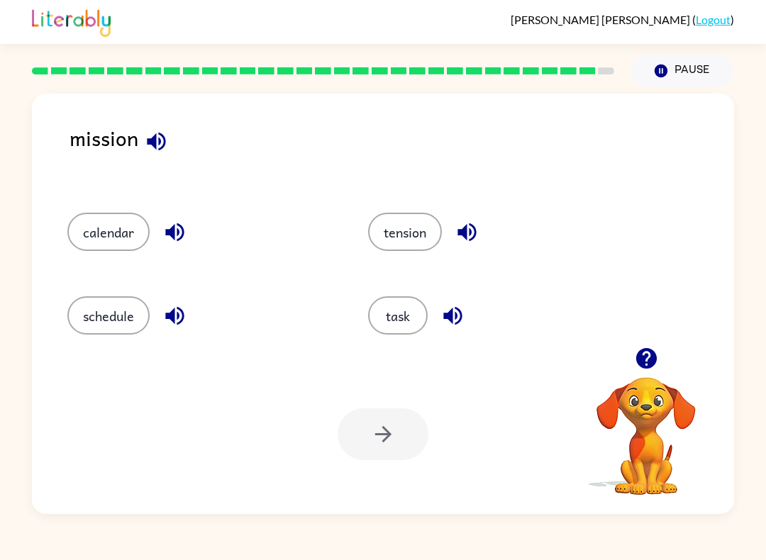
click at [416, 313] on button "task" at bounding box center [398, 316] width 60 height 38
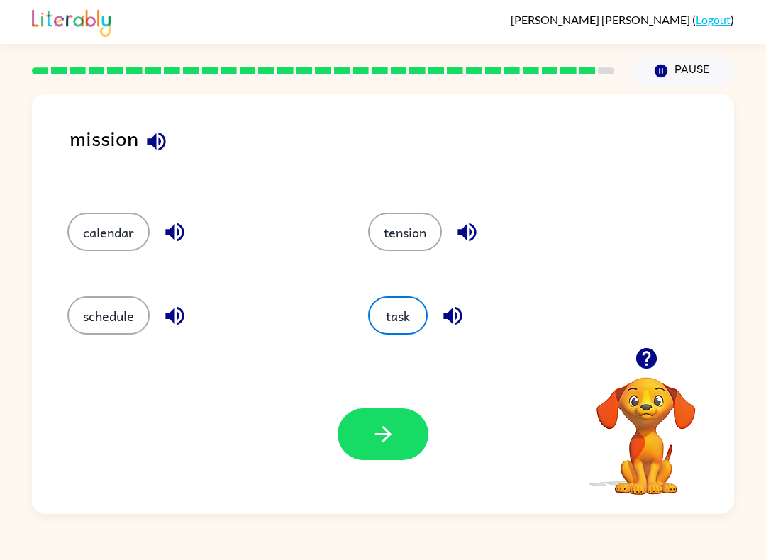
click at [406, 486] on div "Your browser must support playing .mp4 files to use Literably. Please try using…" at bounding box center [383, 435] width 702 height 160
click at [367, 421] on button "button" at bounding box center [383, 435] width 91 height 52
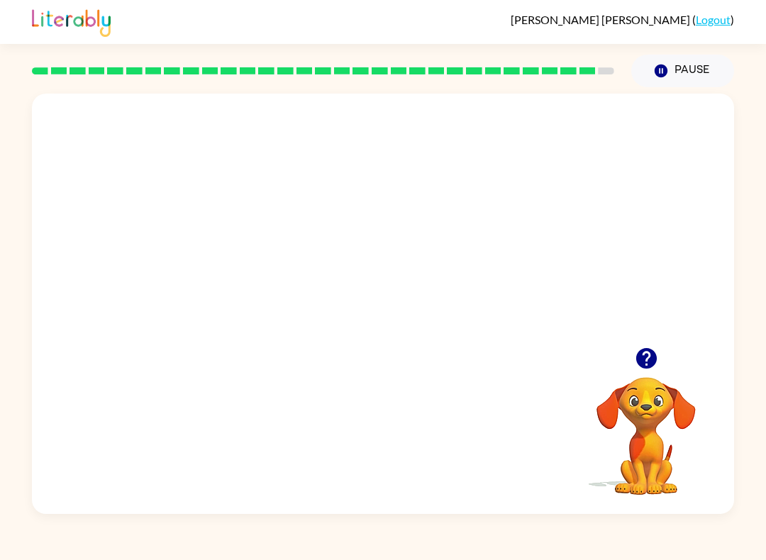
click at [174, 78] on div at bounding box center [323, 71] width 600 height 50
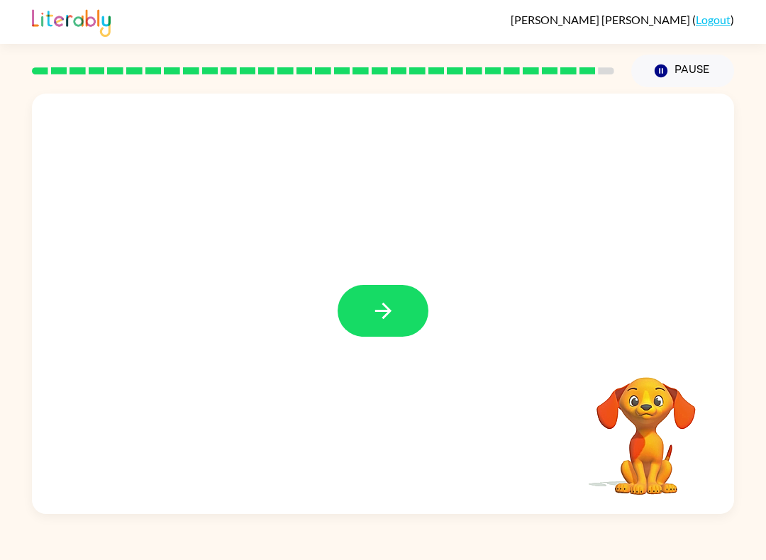
click at [389, 322] on icon "button" at bounding box center [383, 311] width 25 height 25
click at [385, 325] on div at bounding box center [383, 221] width 702 height 254
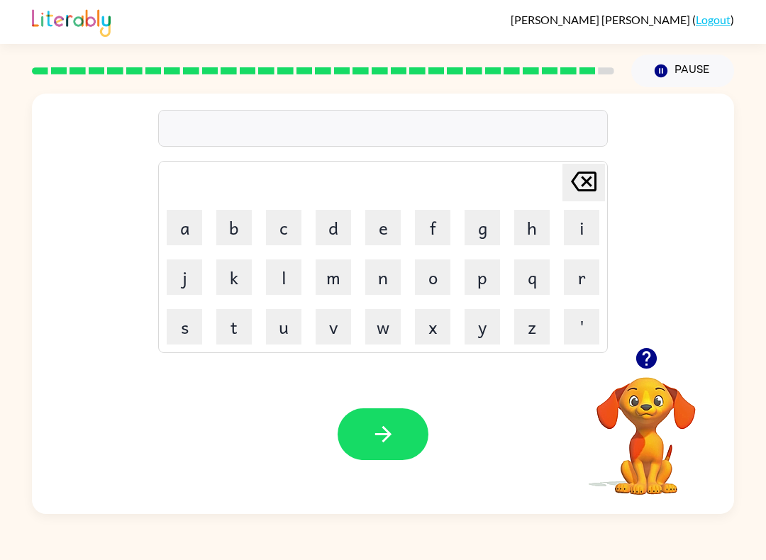
click at [281, 336] on button "u" at bounding box center [283, 326] width 35 height 35
click at [379, 277] on button "n" at bounding box center [382, 277] width 35 height 35
click at [434, 238] on button "f" at bounding box center [432, 227] width 35 height 35
click at [594, 183] on icon "[PERSON_NAME] last character input" at bounding box center [584, 182] width 34 height 34
click at [389, 221] on button "e" at bounding box center [382, 227] width 35 height 35
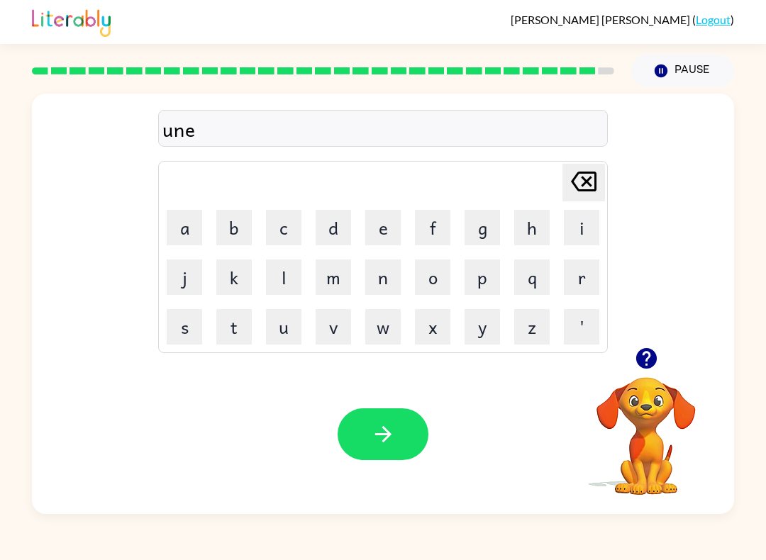
click at [433, 231] on button "f" at bounding box center [432, 227] width 35 height 35
click at [169, 238] on button "a" at bounding box center [184, 227] width 35 height 35
click at [586, 214] on button "i" at bounding box center [581, 227] width 35 height 35
click at [336, 226] on button "d" at bounding box center [333, 227] width 35 height 35
click at [394, 405] on div "Your browser must support playing .mp4 files to use Literably. Please try using…" at bounding box center [383, 435] width 702 height 160
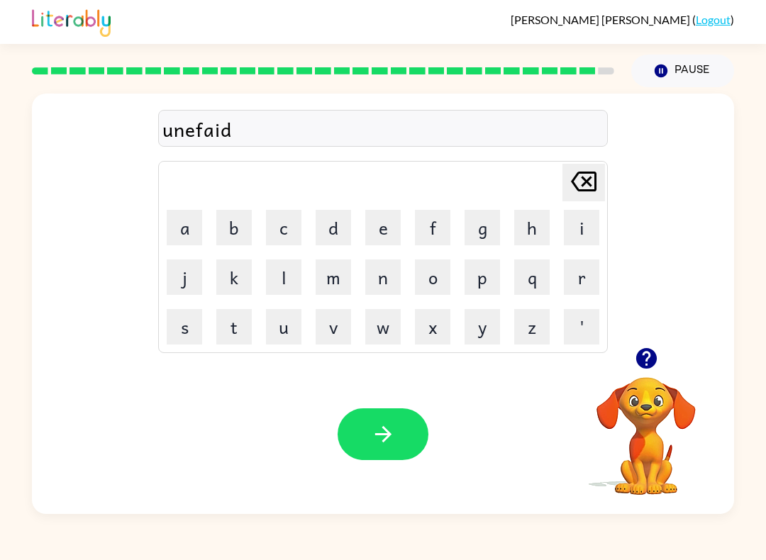
click at [392, 434] on icon "button" at bounding box center [383, 434] width 25 height 25
